Goal: Task Accomplishment & Management: Use online tool/utility

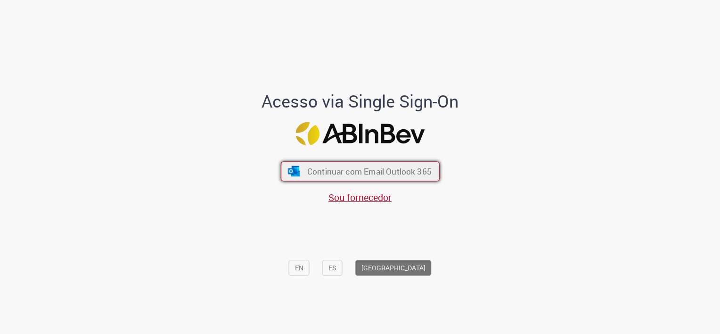
click at [364, 165] on button "Continuar com Email Outlook 365" at bounding box center [360, 172] width 159 height 20
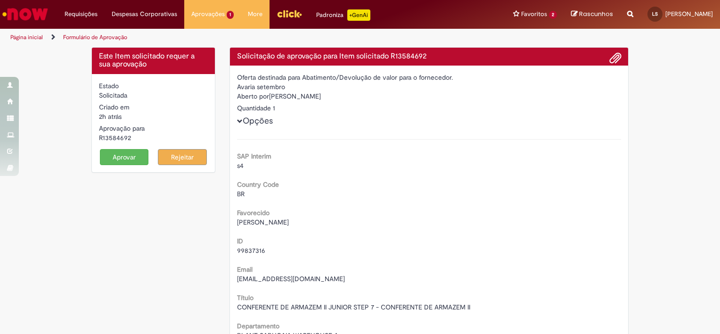
click at [124, 156] on button "Aprovar" at bounding box center [124, 157] width 49 height 16
